Goal: Information Seeking & Learning: Understand process/instructions

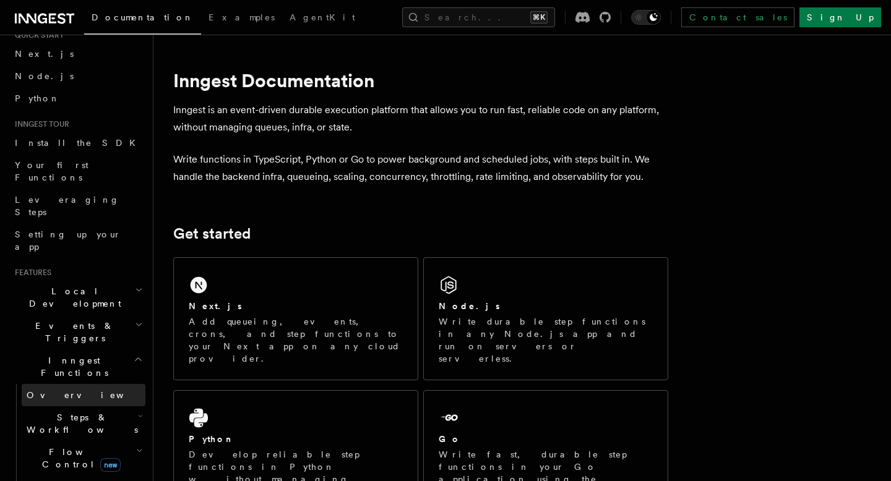
scroll to position [74, 0]
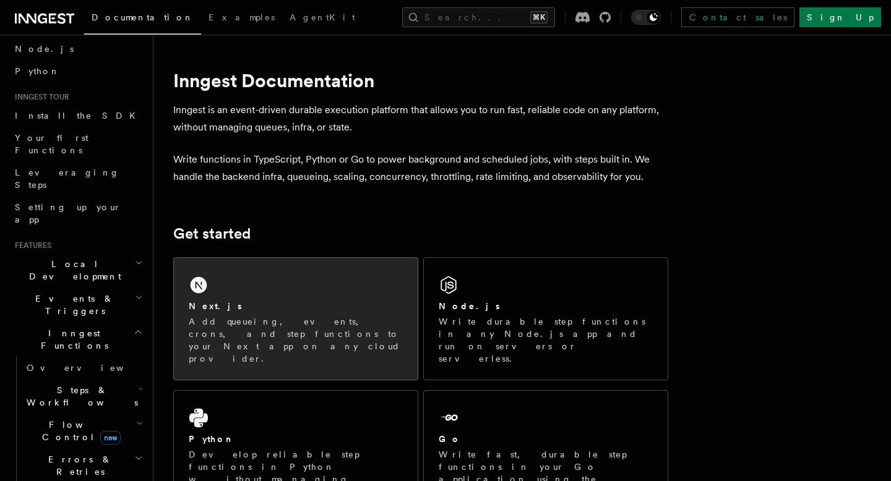
click at [272, 301] on div "Next.js" at bounding box center [296, 306] width 214 height 13
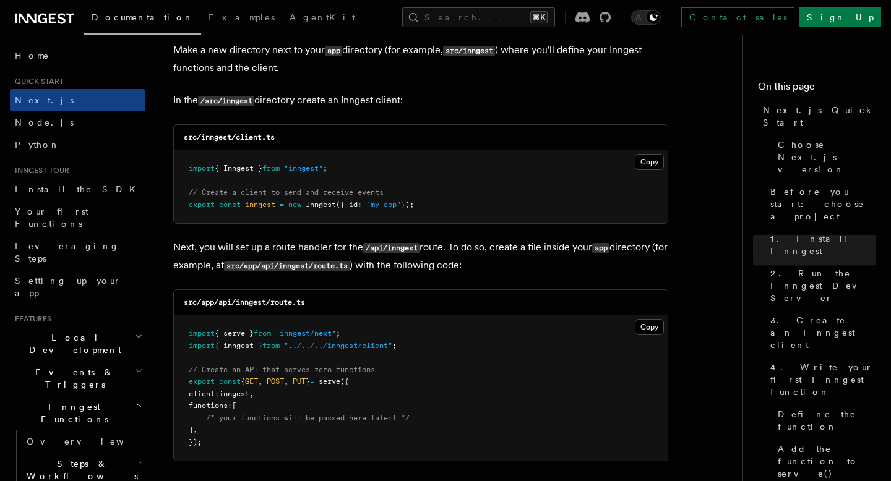
scroll to position [1536, 0]
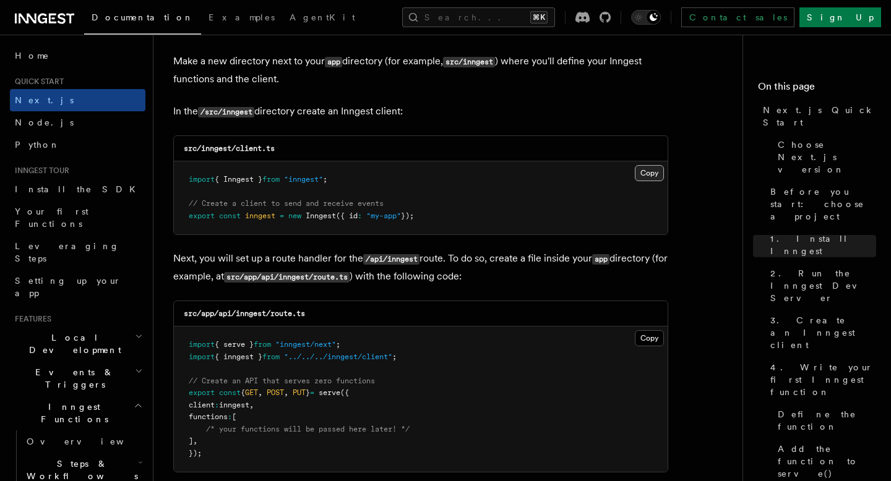
click at [646, 178] on button "Copy Copied" at bounding box center [649, 173] width 29 height 16
click at [650, 339] on button "Copy Copied" at bounding box center [649, 338] width 29 height 16
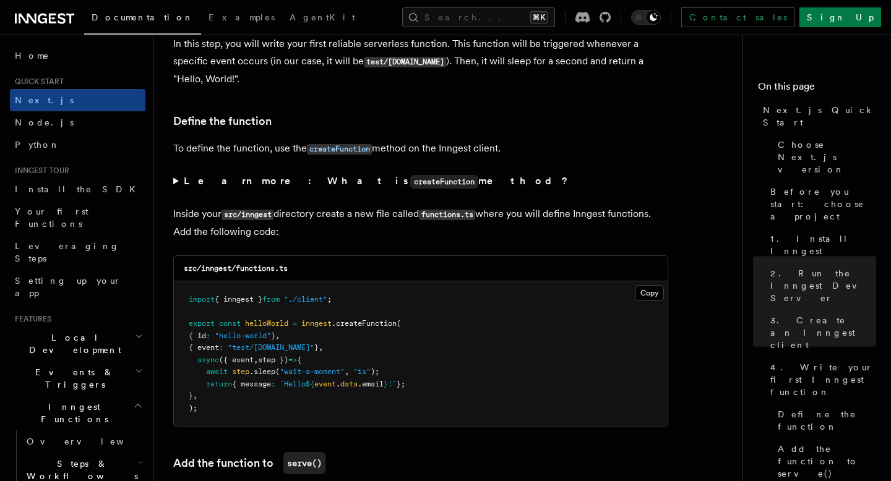
scroll to position [2041, 0]
click at [653, 300] on button "Copy Copied" at bounding box center [649, 293] width 29 height 16
